Goal: Information Seeking & Learning: Find specific fact

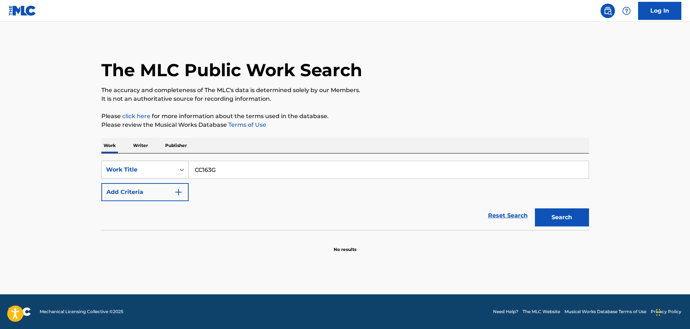
click at [174, 167] on div "Work Title" at bounding box center [139, 170] width 74 height 14
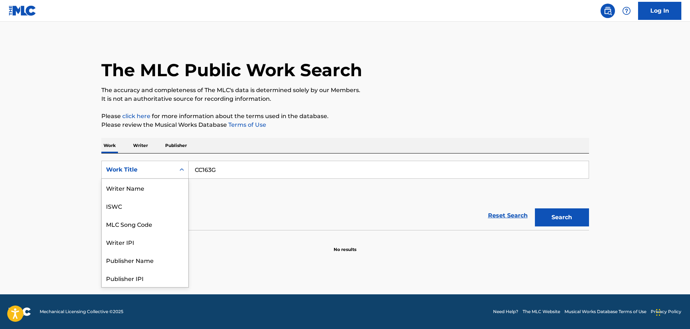
scroll to position [36, 0]
click at [148, 184] on div "MLC Song Code" at bounding box center [145, 188] width 87 height 18
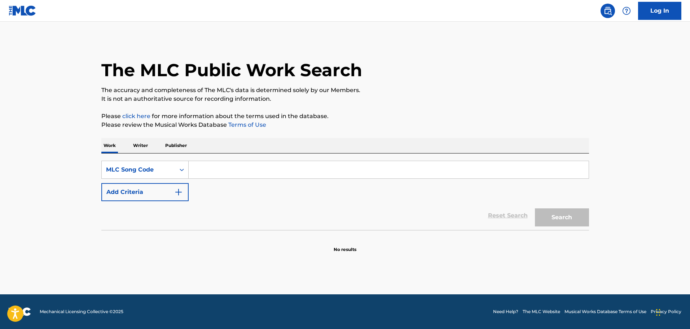
click at [212, 175] on input "Search Form" at bounding box center [389, 169] width 400 height 17
paste input "CC163G"
type input "CC163G"
click at [535, 208] on button "Search" at bounding box center [562, 217] width 54 height 18
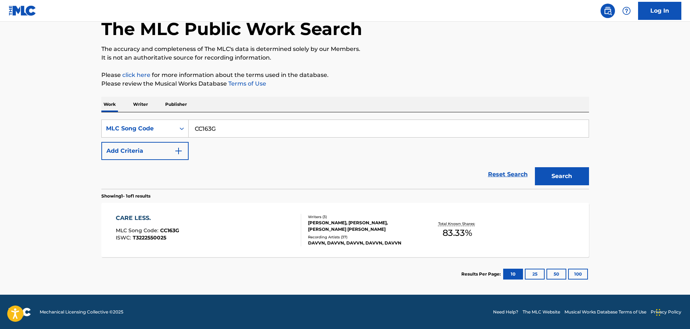
scroll to position [41, 0]
click at [273, 211] on div "CARE LESS. MLC Song Code : CC163G ISWC : T3222550025 Writers ( 3 ) [PERSON_NAME…" at bounding box center [345, 229] width 488 height 54
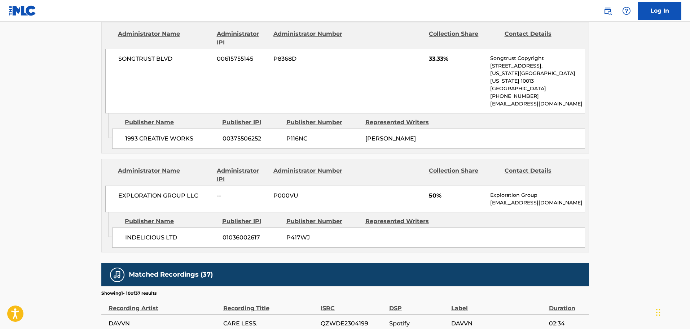
scroll to position [397, 0]
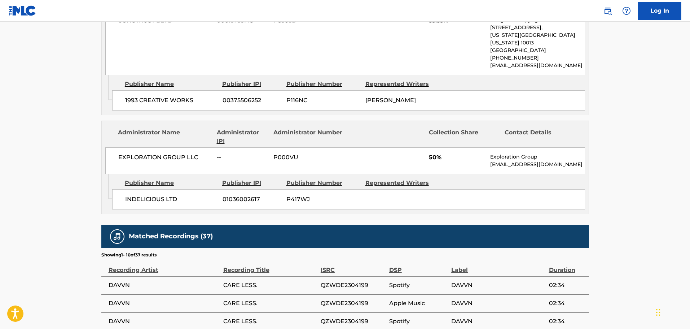
click at [134, 195] on span "INDELICIOUS LTD" at bounding box center [171, 199] width 92 height 9
click at [168, 195] on span "INDELICIOUS LTD" at bounding box center [171, 199] width 92 height 9
copy span "INDELICIOUS LTD"
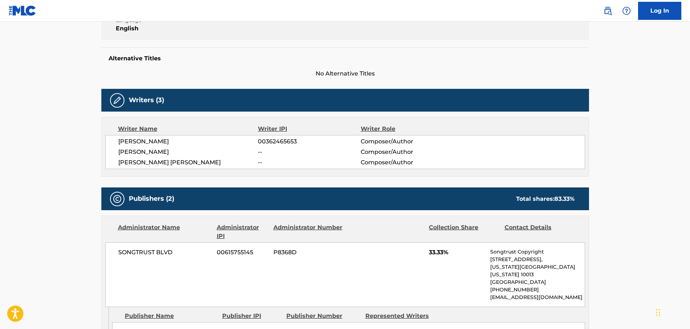
scroll to position [0, 0]
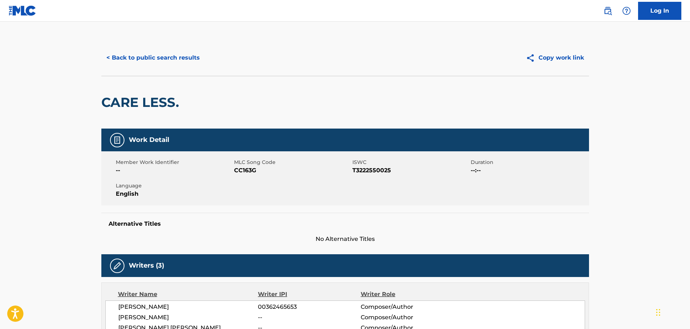
click at [144, 62] on button "< Back to public search results" at bounding box center [153, 58] width 104 height 18
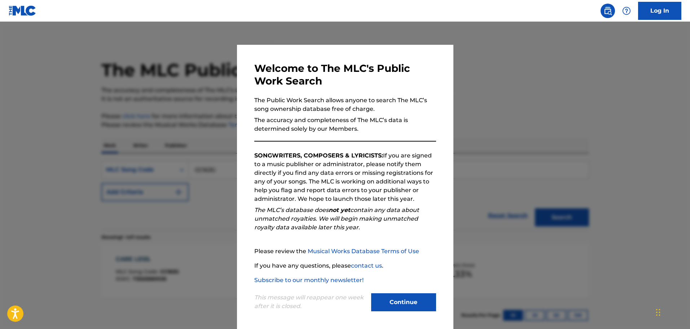
scroll to position [23, 0]
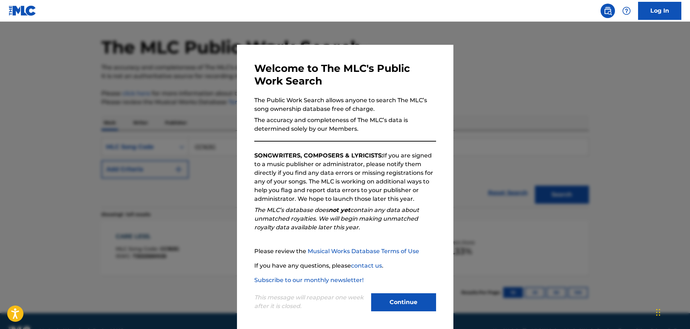
drag, startPoint x: 394, startPoint y: 306, endPoint x: 363, endPoint y: 293, distance: 33.5
click at [394, 306] on button "Continue" at bounding box center [403, 302] width 65 height 18
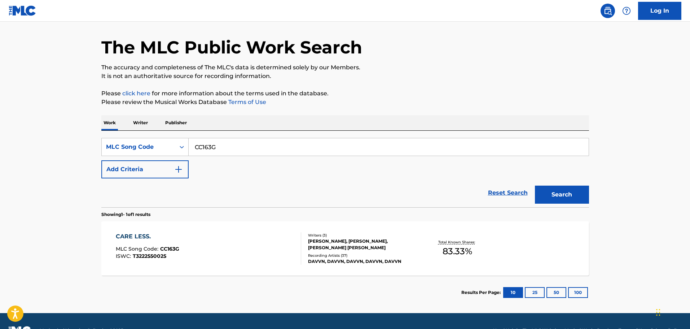
click at [203, 145] on input "CC163G" at bounding box center [389, 146] width 400 height 17
paste input "J8AXO"
type input "CJ8AXO"
click at [535, 185] on button "Search" at bounding box center [562, 194] width 54 height 18
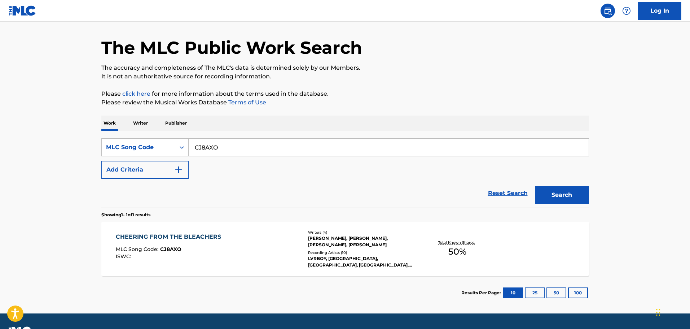
scroll to position [41, 0]
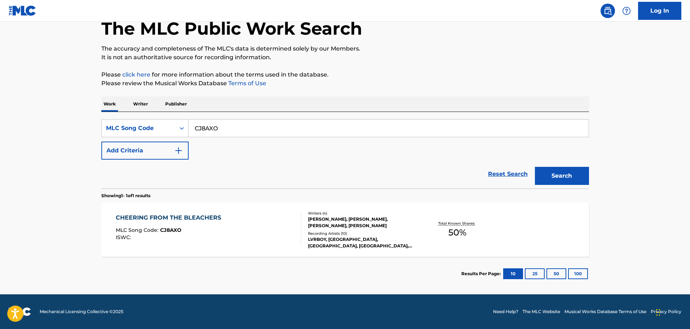
click at [236, 227] on div "CHEERING FROM THE BLEACHERS MLC Song Code : CJ8AXO ISWC :" at bounding box center [208, 229] width 185 height 32
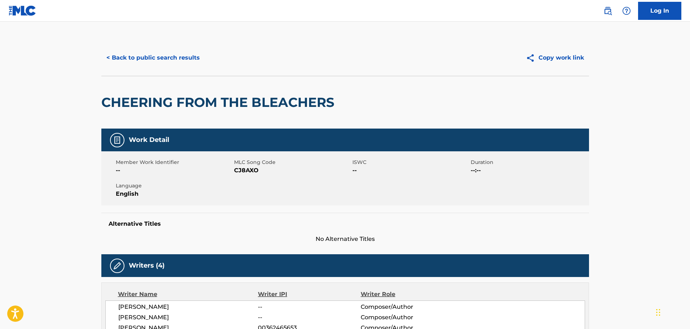
click at [137, 57] on button "< Back to public search results" at bounding box center [153, 58] width 104 height 18
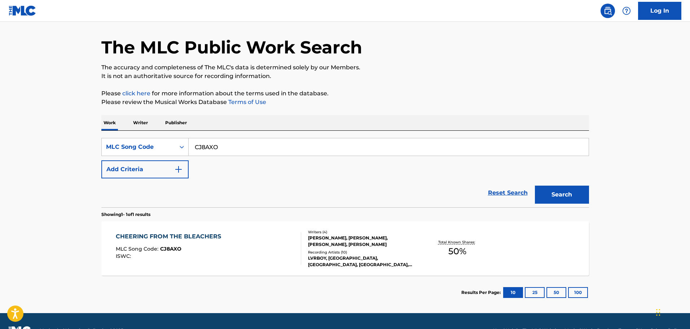
click at [259, 151] on input "CJ8AXO" at bounding box center [389, 146] width 400 height 17
click at [535, 185] on button "Search" at bounding box center [562, 194] width 54 height 18
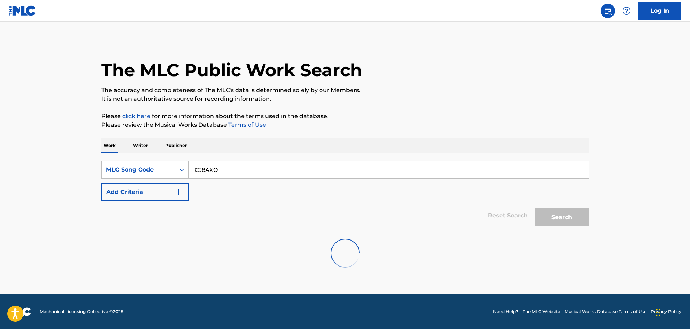
scroll to position [0, 0]
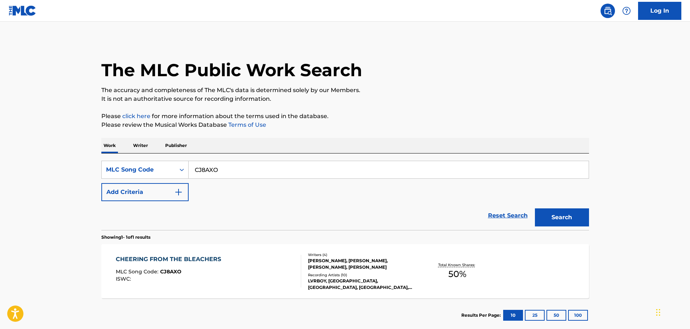
paste input "AB4W8F"
type input "AB4W8F"
click at [535, 208] on button "Search" at bounding box center [562, 217] width 54 height 18
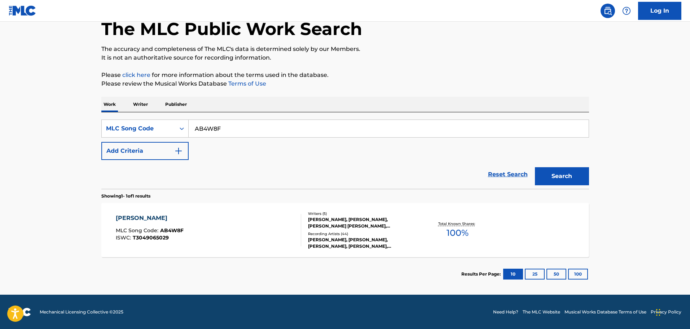
scroll to position [41, 0]
click at [225, 199] on section "[PERSON_NAME] MLC Song Code : AB4W8F ISWC : T3049065029 Writers ( 5 ) [PERSON_N…" at bounding box center [345, 228] width 488 height 58
click at [227, 219] on div "[PERSON_NAME] MLC Song Code : AB4W8F ISWC : T3049065029" at bounding box center [208, 229] width 185 height 32
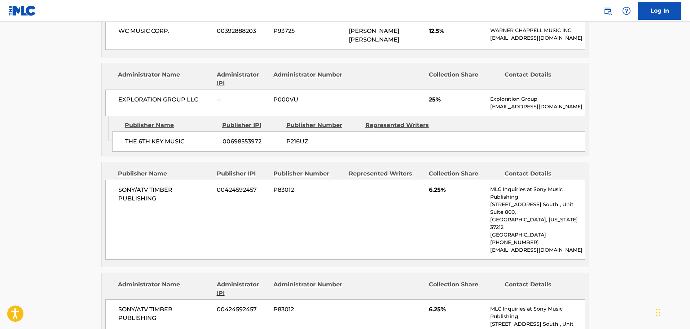
scroll to position [505, 0]
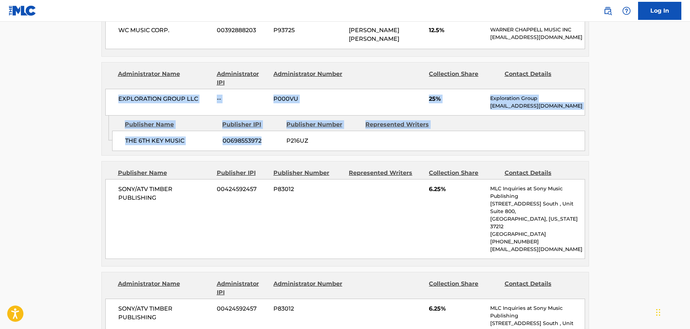
drag, startPoint x: 117, startPoint y: 110, endPoint x: 261, endPoint y: 152, distance: 149.6
click at [261, 152] on div "Administrator Name Administrator IPI Administrator Number Collection Share Cont…" at bounding box center [345, 108] width 488 height 93
click at [161, 145] on span "THE 6TH KEY MUSIC" at bounding box center [171, 140] width 92 height 9
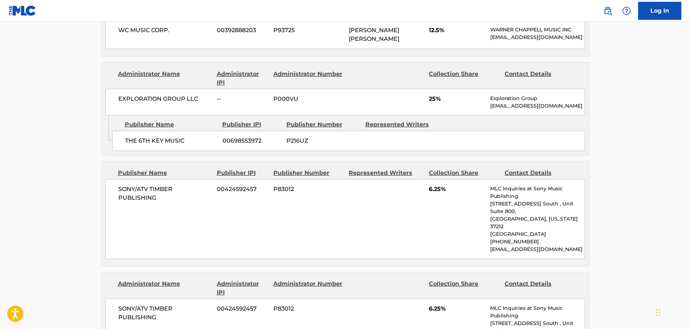
click at [158, 145] on span "THE 6TH KEY MUSIC" at bounding box center [171, 140] width 92 height 9
drag, startPoint x: 141, startPoint y: 154, endPoint x: 153, endPoint y: 171, distance: 20.6
click at [184, 151] on div "THE 6TH KEY MUSIC 00698553972 P216UZ" at bounding box center [348, 141] width 473 height 20
click at [128, 145] on span "THE 6TH KEY MUSIC" at bounding box center [171, 140] width 92 height 9
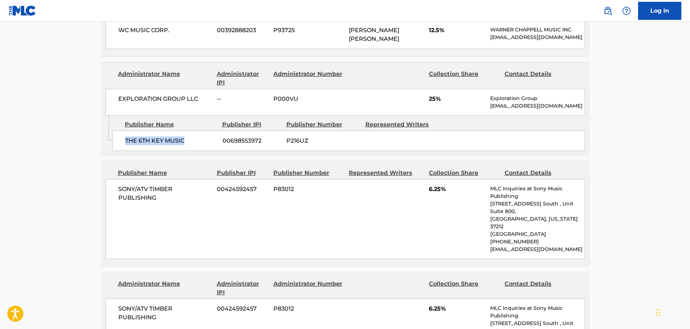
click at [177, 145] on span "THE 6TH KEY MUSIC" at bounding box center [171, 140] width 92 height 9
copy span "THE 6TH KEY MUSIC"
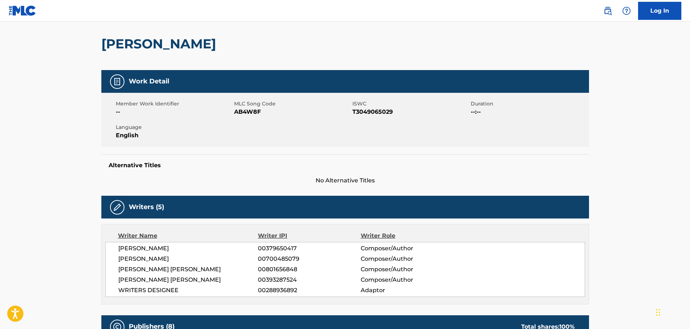
scroll to position [0, 0]
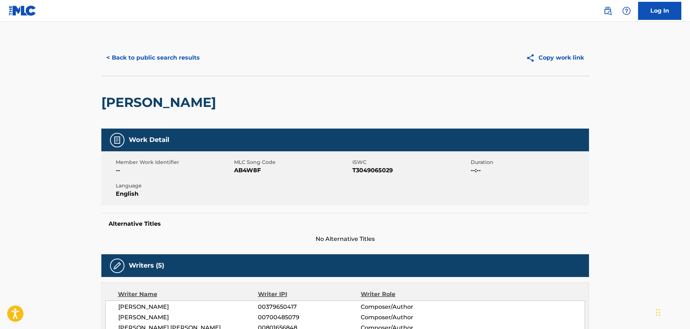
click at [141, 62] on button "< Back to public search results" at bounding box center [153, 58] width 104 height 18
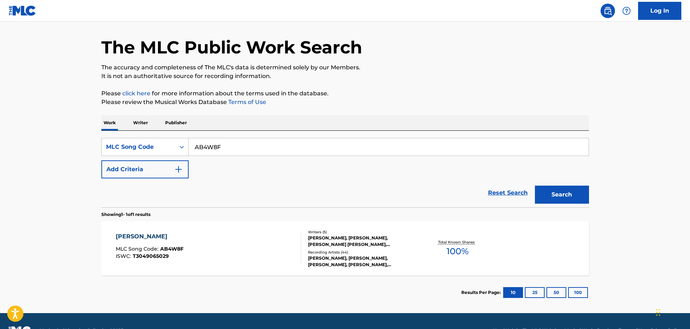
click at [246, 141] on input "AB4W8F" at bounding box center [389, 146] width 400 height 17
paste input "NH36YP"
type input "NH36YP"
click at [535, 185] on button "Search" at bounding box center [562, 194] width 54 height 18
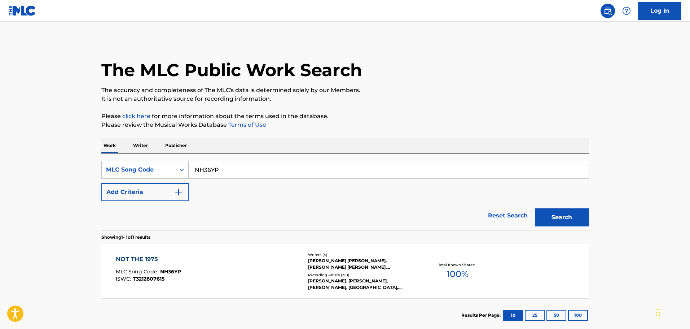
scroll to position [41, 0]
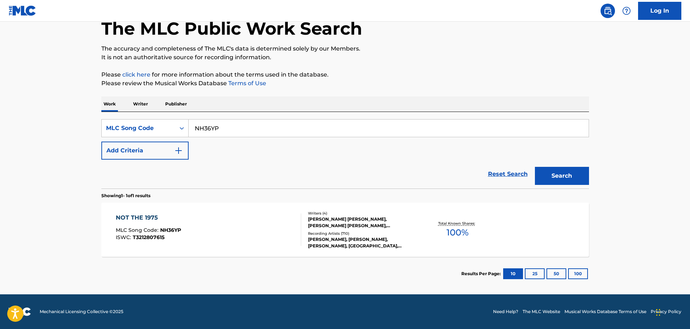
click at [227, 228] on div "NOT THE 1975 MLC Song Code : NH36YP ISWC : T3212807615" at bounding box center [208, 229] width 185 height 32
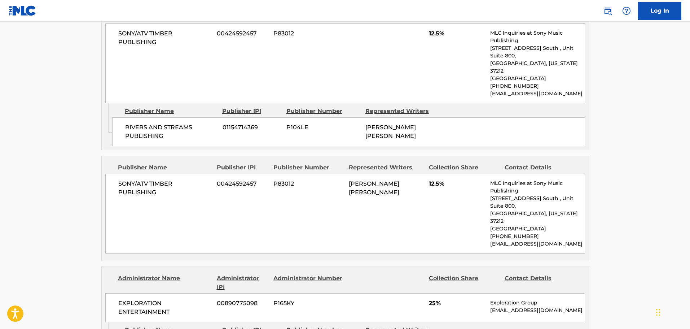
scroll to position [758, 0]
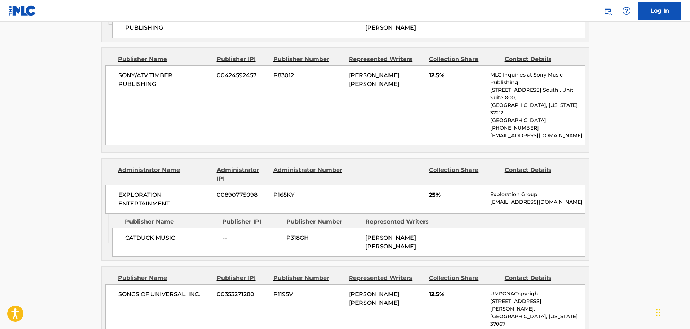
click at [137, 233] on span "CATDUCK MUSIC" at bounding box center [171, 237] width 92 height 9
click at [181, 233] on span "CATDUCK MUSIC" at bounding box center [171, 237] width 92 height 9
copy div "CATDUCK MUSIC"
click at [163, 233] on span "CATDUCK MUSIC" at bounding box center [171, 237] width 92 height 9
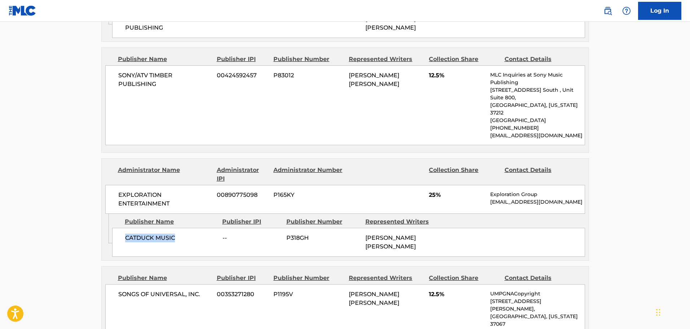
copy span "CATDUCK MUSIC"
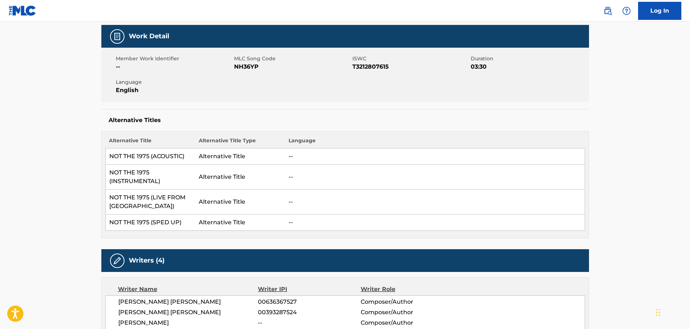
scroll to position [0, 0]
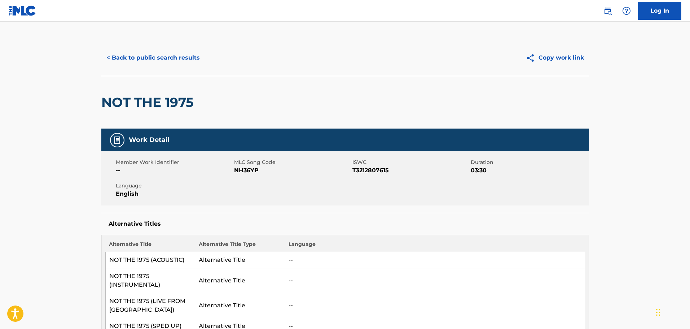
click at [168, 63] on button "< Back to public search results" at bounding box center [153, 58] width 104 height 18
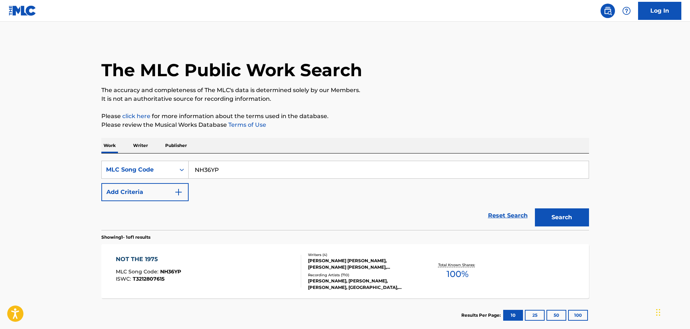
scroll to position [23, 0]
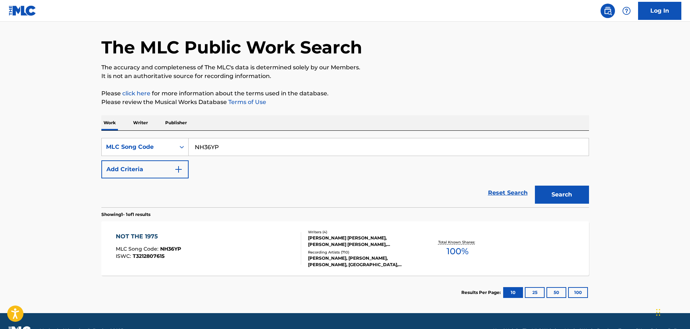
click at [231, 159] on div "SearchWithCriteriac8048e85-b99c-49ba-a70a-31f4be82926a MLC Song Code NH36YP Add…" at bounding box center [345, 158] width 488 height 40
click at [236, 149] on input "NH36YP" at bounding box center [389, 146] width 400 height 17
paste input "AW430D"
type input "AW430D"
click at [535, 185] on button "Search" at bounding box center [562, 194] width 54 height 18
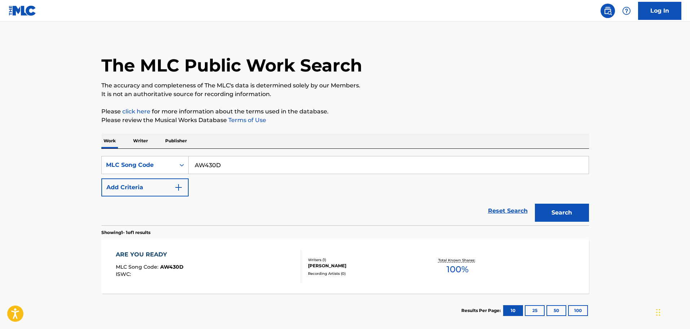
scroll to position [41, 0]
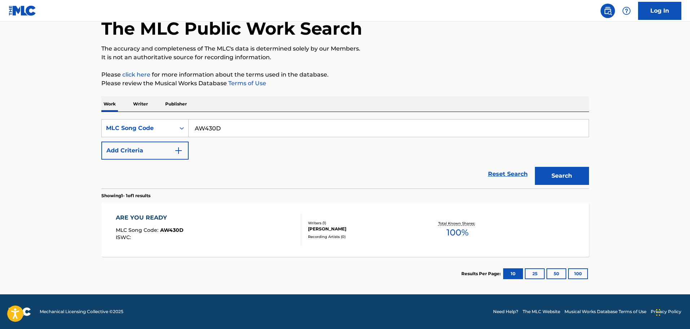
click at [210, 213] on div "ARE YOU READY MLC Song Code : AW430D ISWC : Writers ( 1 ) [PERSON_NAME] Recordi…" at bounding box center [345, 229] width 488 height 54
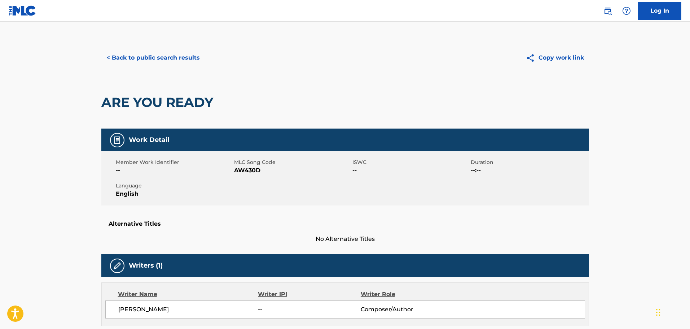
click at [177, 60] on button "< Back to public search results" at bounding box center [153, 58] width 104 height 18
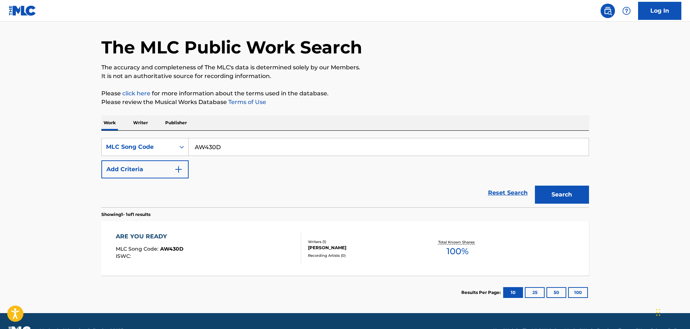
click at [214, 152] on input "AW430D" at bounding box center [389, 146] width 400 height 17
paste input "TA22CZ"
type input "TA22CZ"
click at [535, 185] on button "Search" at bounding box center [562, 194] width 54 height 18
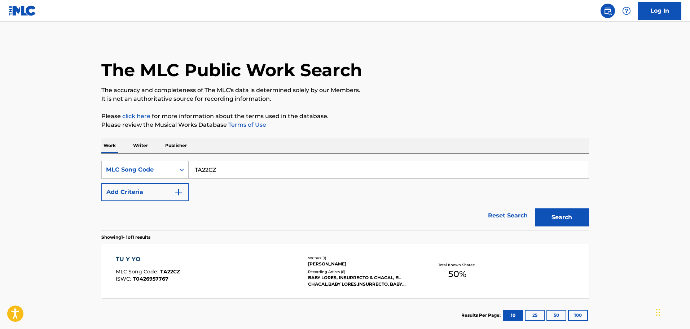
click at [204, 263] on div "TU Y YO MLC Song Code : TA22CZ ISWC : T0426957767" at bounding box center [208, 271] width 185 height 32
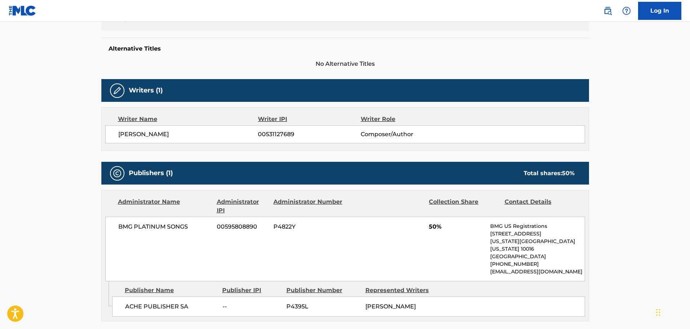
scroll to position [94, 0]
